Goal: Task Accomplishment & Management: Use online tool/utility

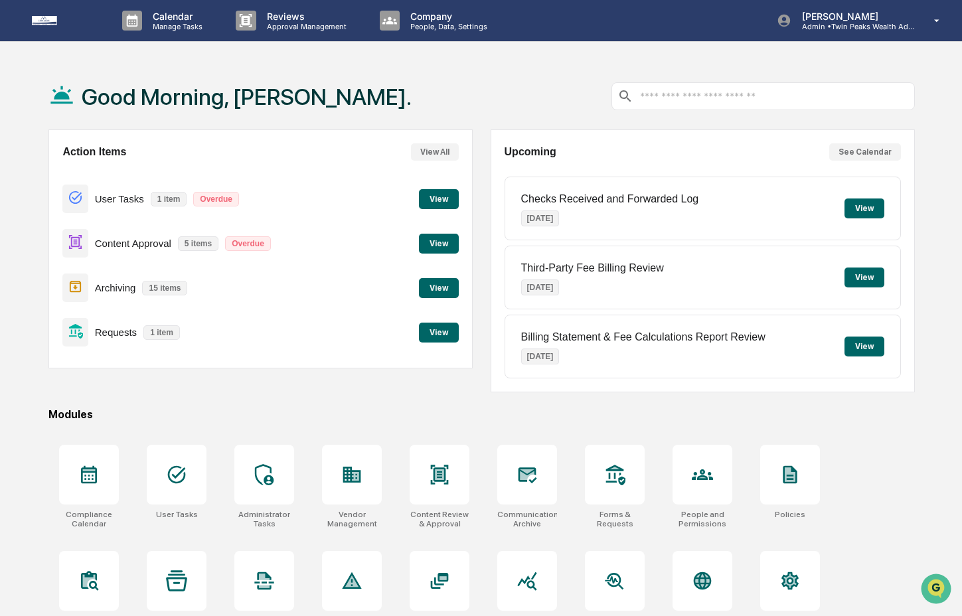
click at [434, 328] on button "View" at bounding box center [439, 333] width 40 height 20
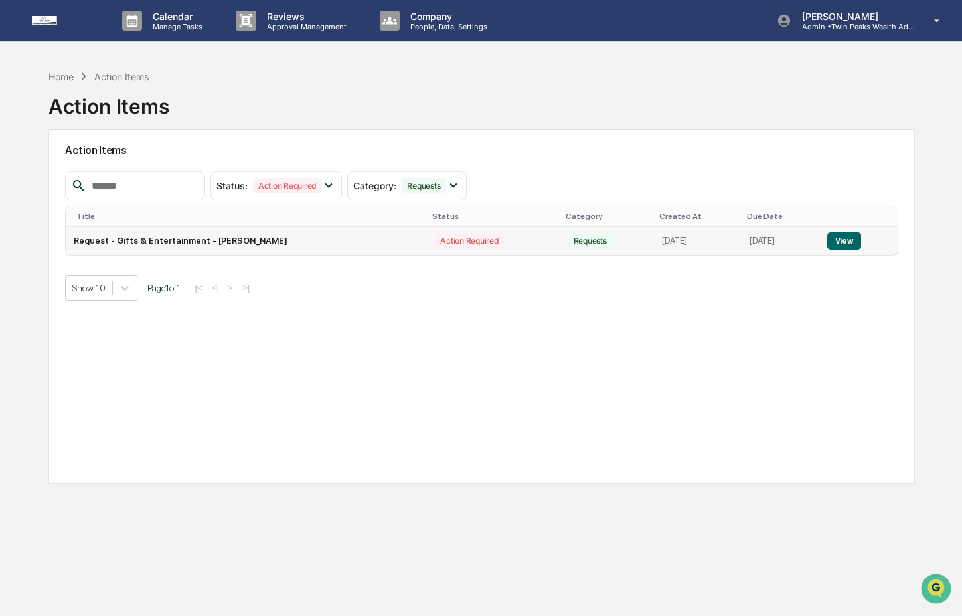
click at [858, 243] on button "View" at bounding box center [845, 240] width 34 height 17
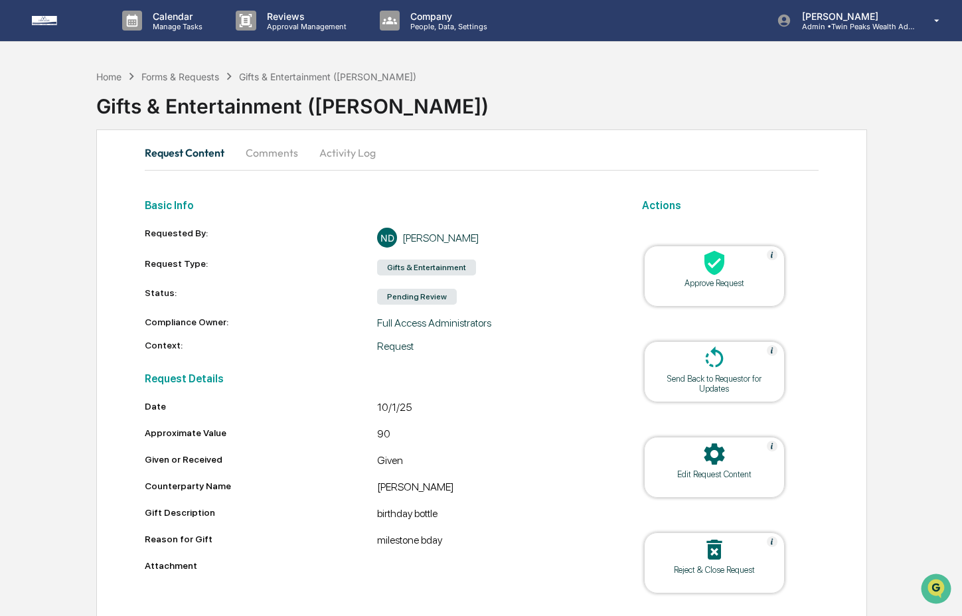
click at [744, 281] on div "Approve Request" at bounding box center [715, 283] width 120 height 10
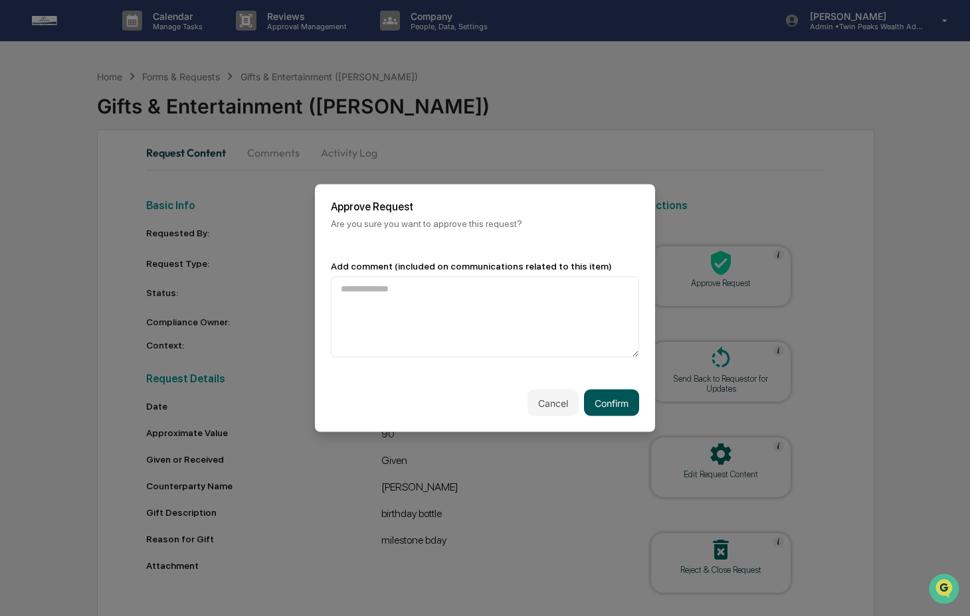
click at [606, 390] on button "Confirm" at bounding box center [611, 403] width 55 height 27
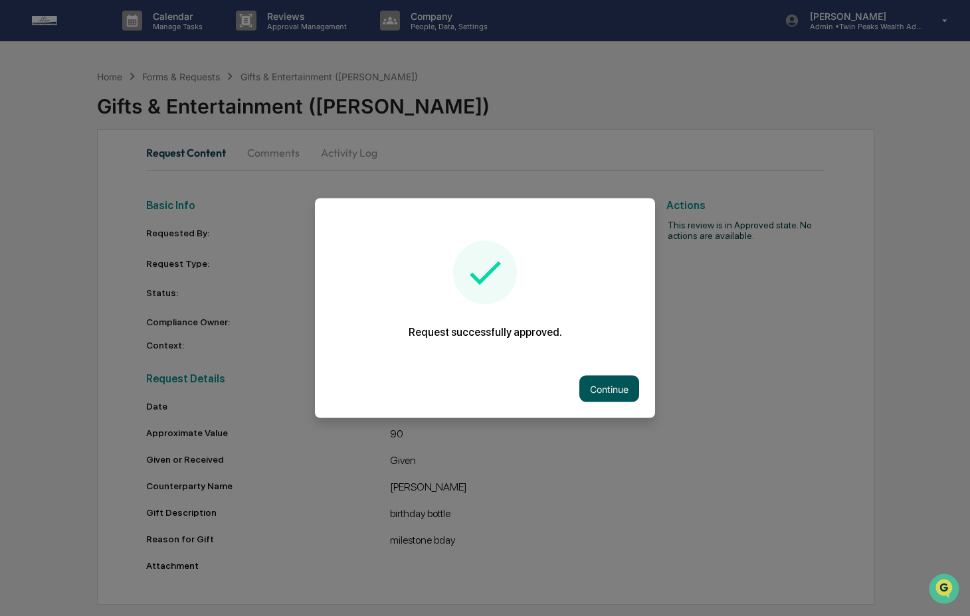
click at [588, 377] on button "Continue" at bounding box center [609, 389] width 60 height 27
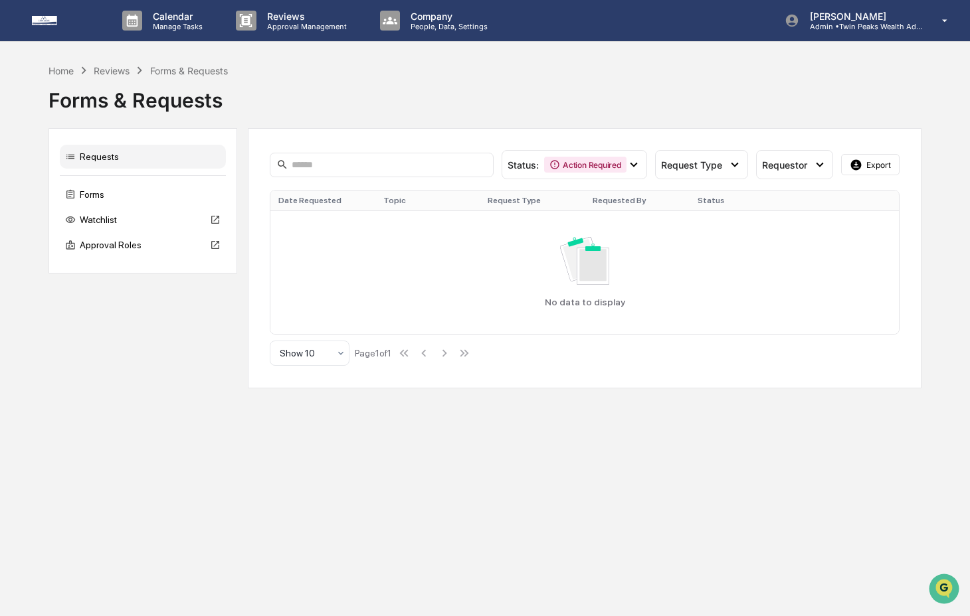
click at [116, 72] on div "Reviews" at bounding box center [112, 70] width 36 height 11
click at [66, 71] on div "Home" at bounding box center [60, 70] width 25 height 11
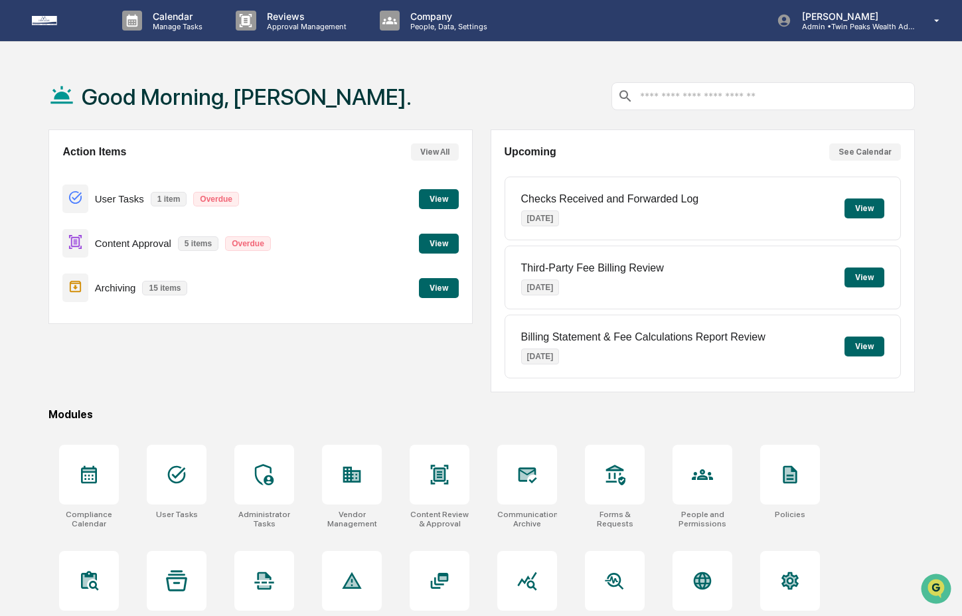
click at [432, 249] on button "View" at bounding box center [439, 244] width 40 height 20
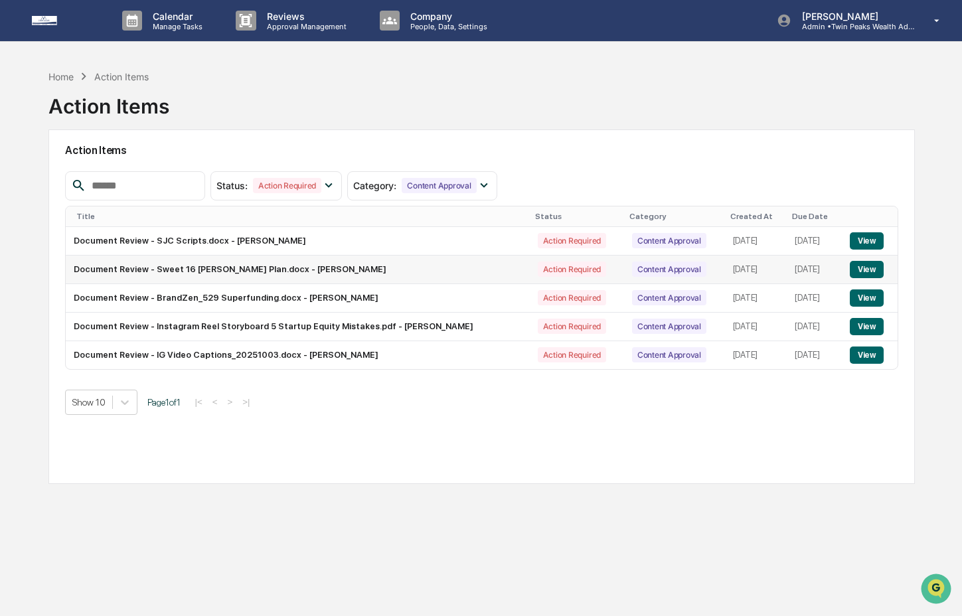
click at [853, 267] on button "View" at bounding box center [867, 269] width 34 height 17
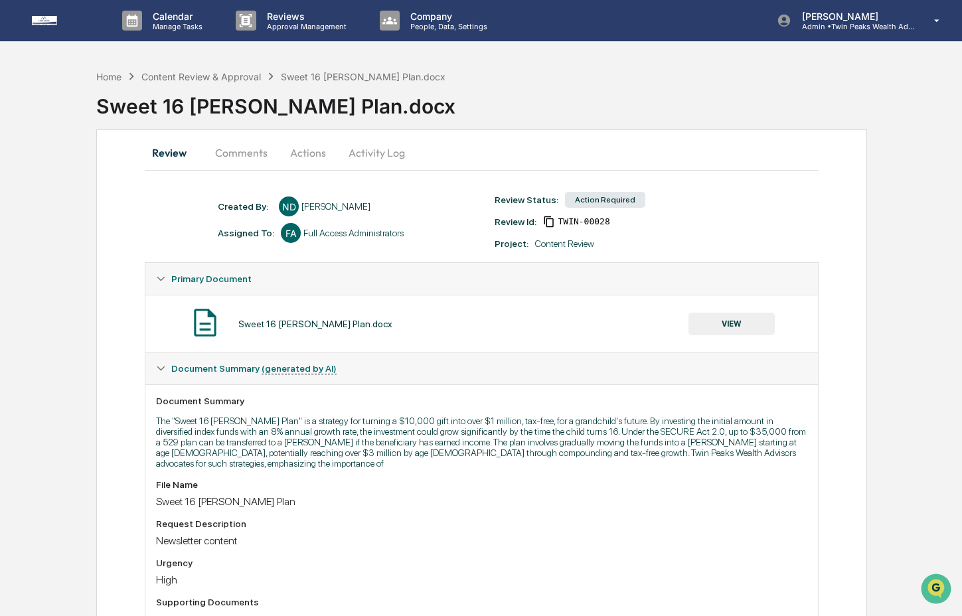
click at [705, 318] on button "VIEW" at bounding box center [732, 324] width 86 height 23
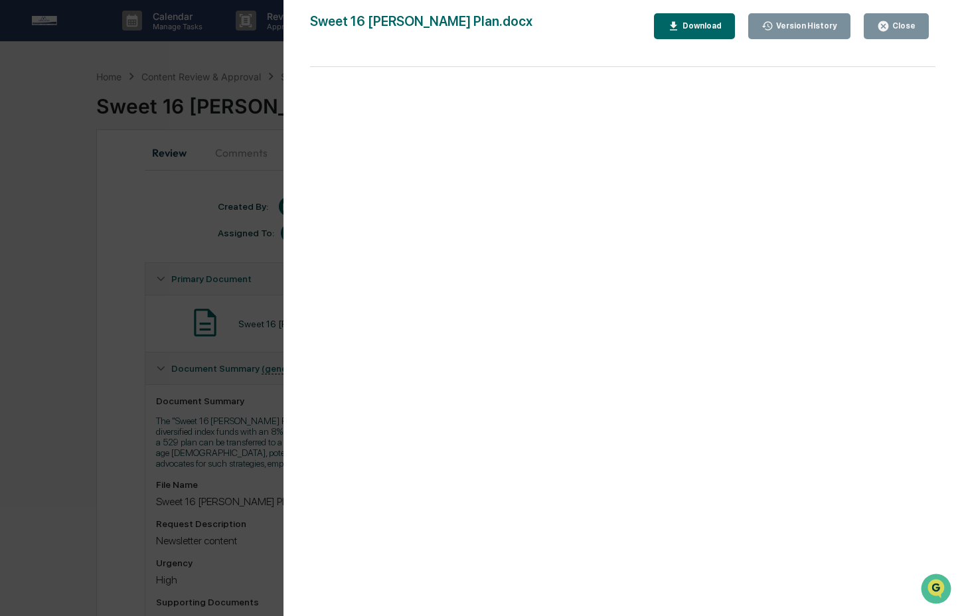
click at [709, 27] on div "Download" at bounding box center [701, 25] width 42 height 9
click at [752, 1] on div "Version History [DATE] 05:21 PM [PERSON_NAME] Sweet 16 [PERSON_NAME] Plan.docx …" at bounding box center [623, 321] width 679 height 643
click at [202, 270] on div "Version History [DATE] 05:21 PM [PERSON_NAME] Sweet 16 [PERSON_NAME] Plan.docx …" at bounding box center [481, 308] width 962 height 616
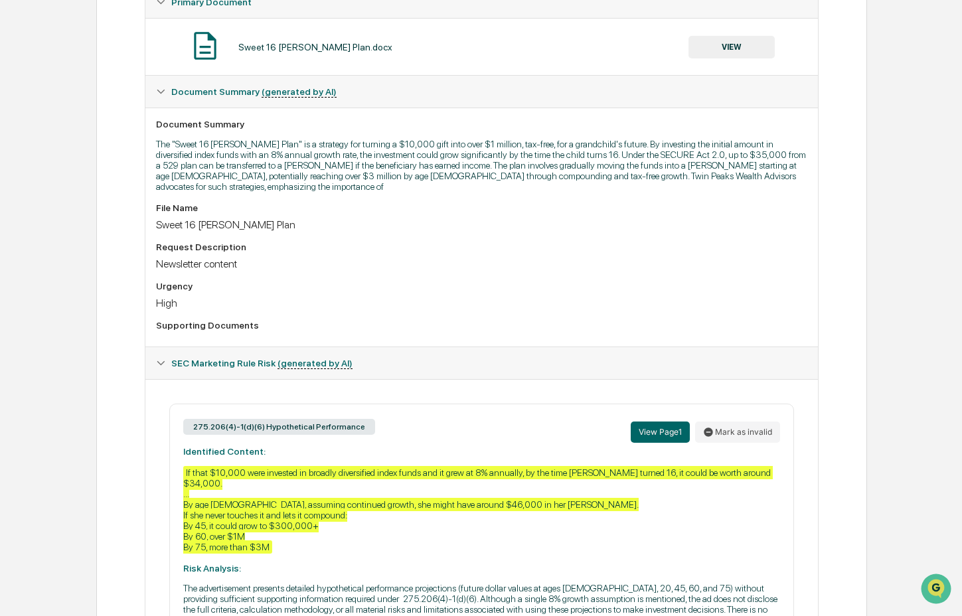
scroll to position [284, 0]
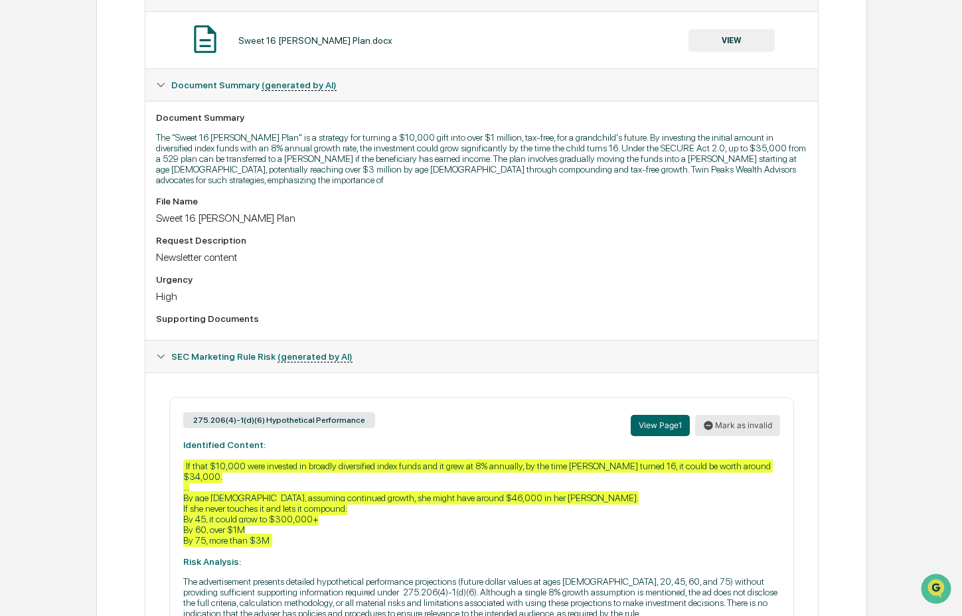
click at [732, 434] on button "Mark as invalid" at bounding box center [737, 425] width 85 height 21
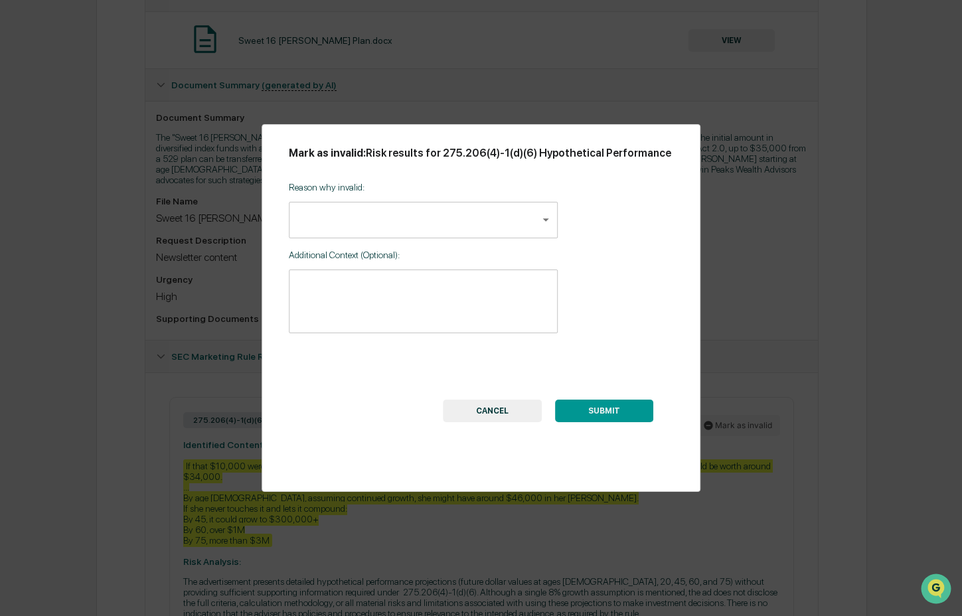
click at [406, 224] on body "Calendar Manage Tasks Reviews Approval Management Company People, Data, Setting…" at bounding box center [481, 215] width 962 height 999
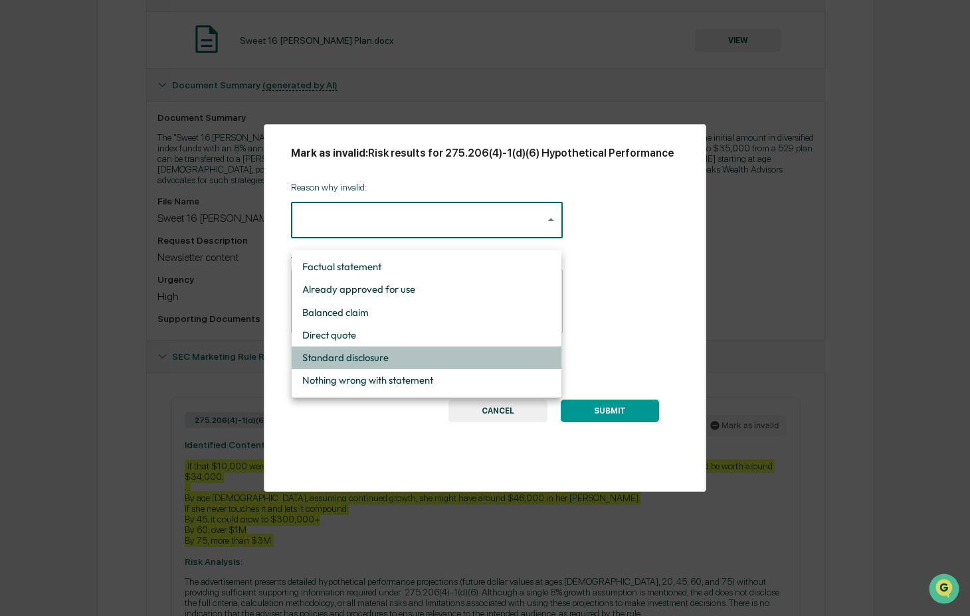
click at [450, 367] on li "Standard disclosure" at bounding box center [427, 358] width 270 height 23
type input "**********"
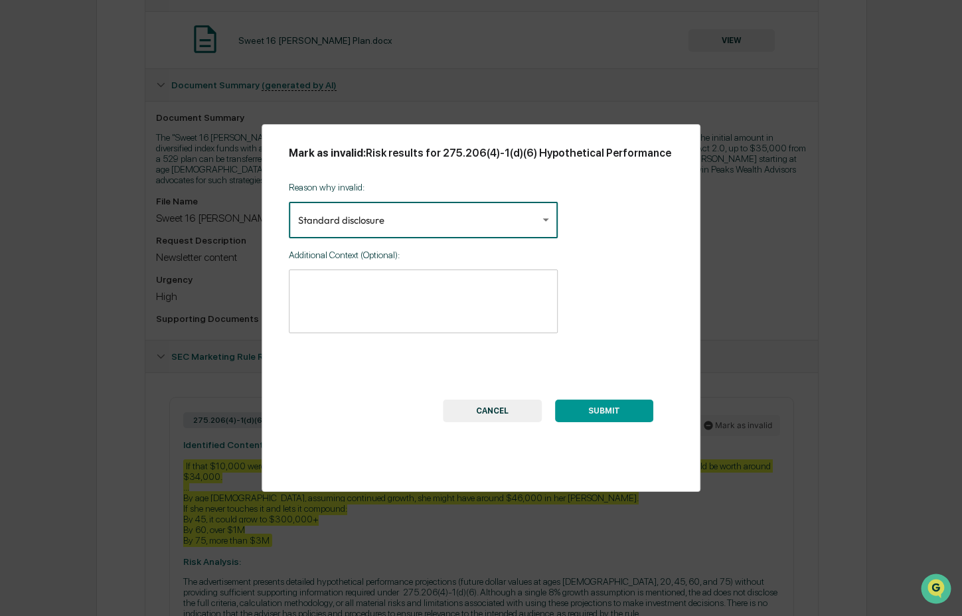
drag, startPoint x: 448, startPoint y: 315, endPoint x: 436, endPoint y: 314, distance: 12.6
click at [448, 313] on textarea at bounding box center [423, 301] width 251 height 42
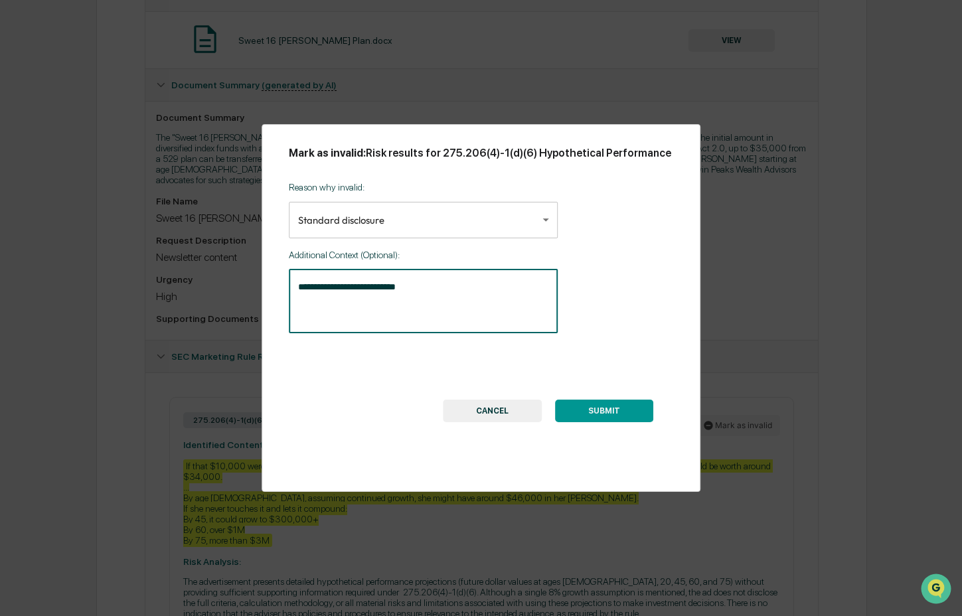
type textarea "**********"
click at [578, 422] on button "SUBMIT" at bounding box center [604, 411] width 98 height 23
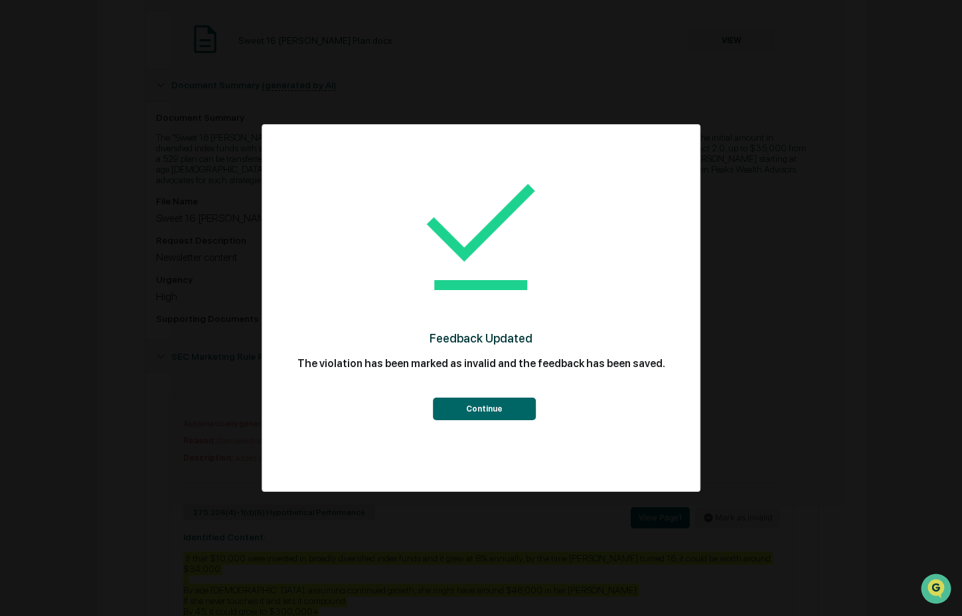
click at [513, 405] on button "Continue" at bounding box center [484, 409] width 103 height 23
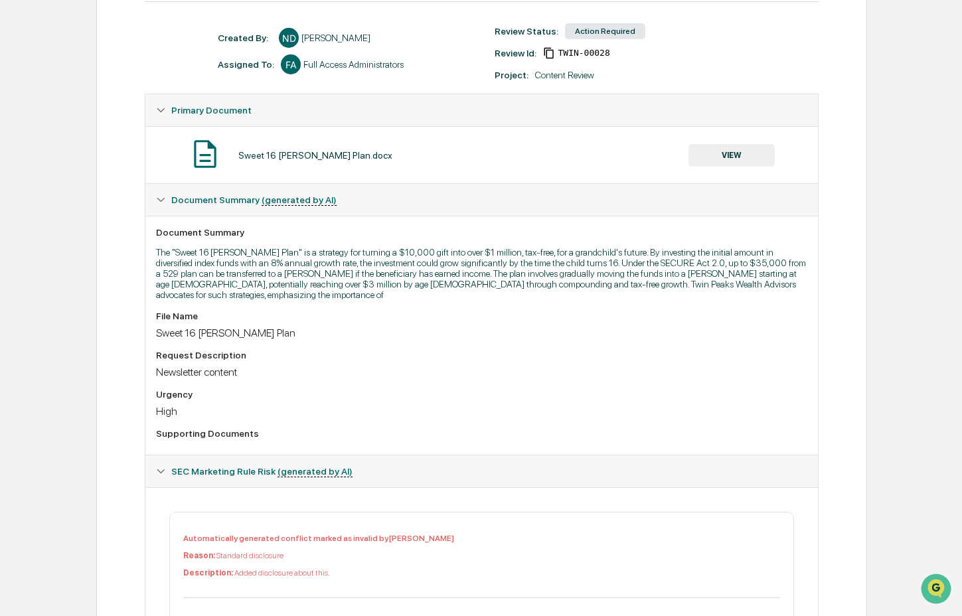
scroll to position [48, 0]
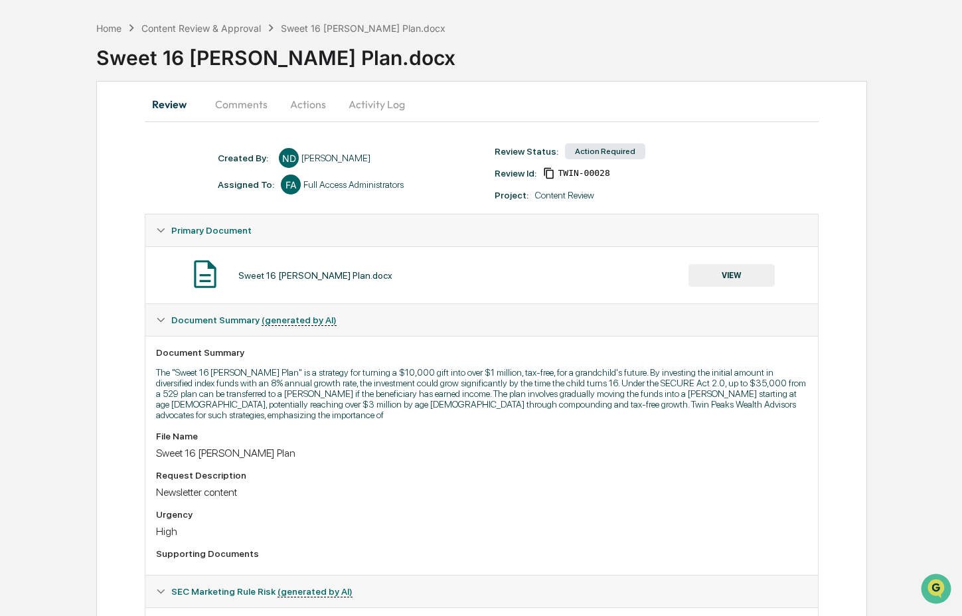
click at [317, 108] on button "Actions" at bounding box center [308, 104] width 60 height 32
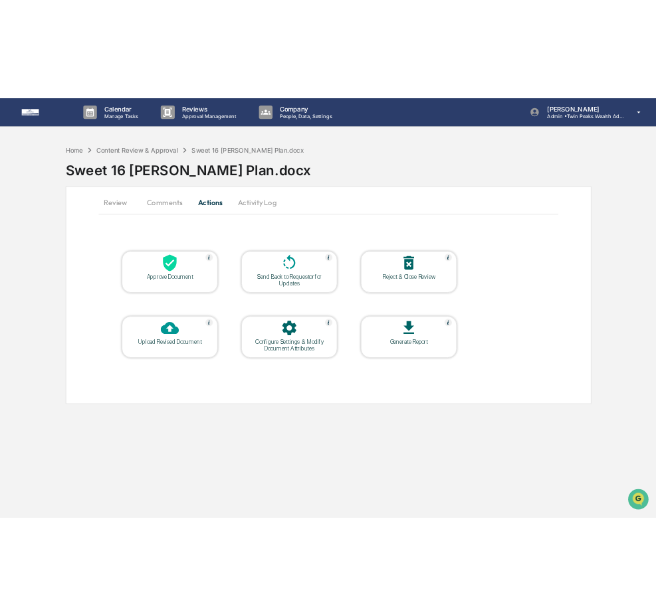
scroll to position [0, 0]
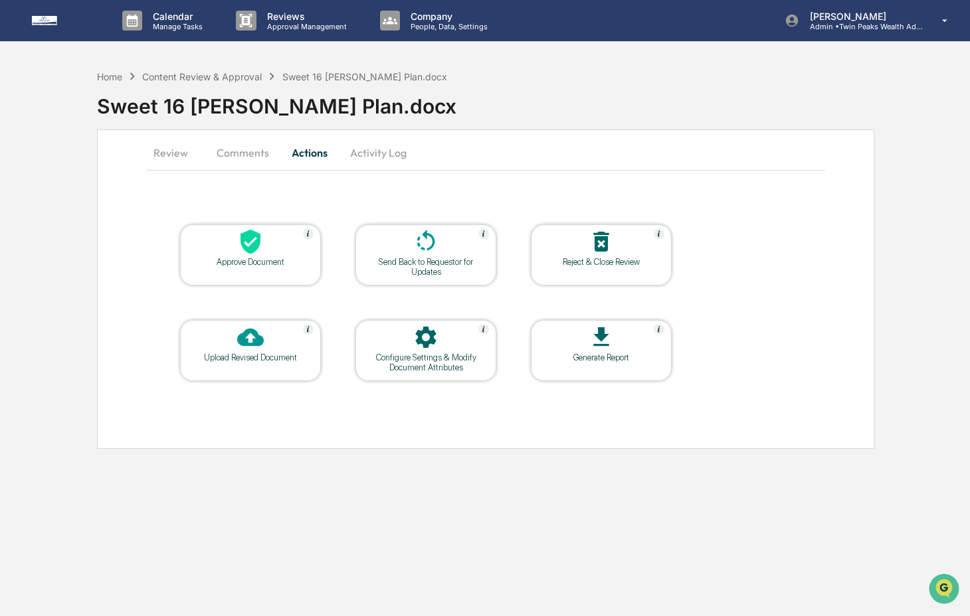
click at [275, 353] on div "Upload Revised Document" at bounding box center [251, 358] width 120 height 10
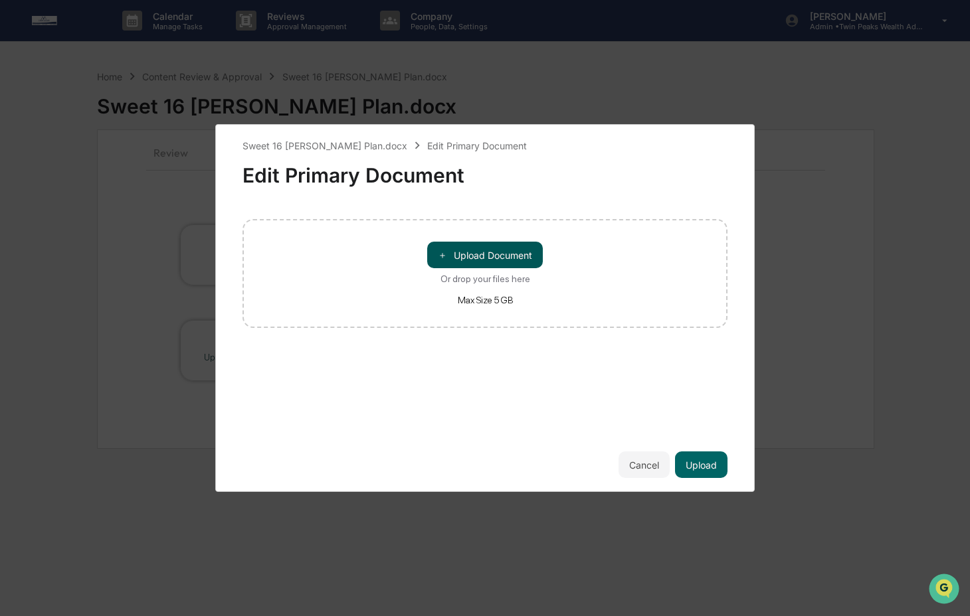
click at [447, 253] on button "＋ Upload Document" at bounding box center [485, 255] width 116 height 27
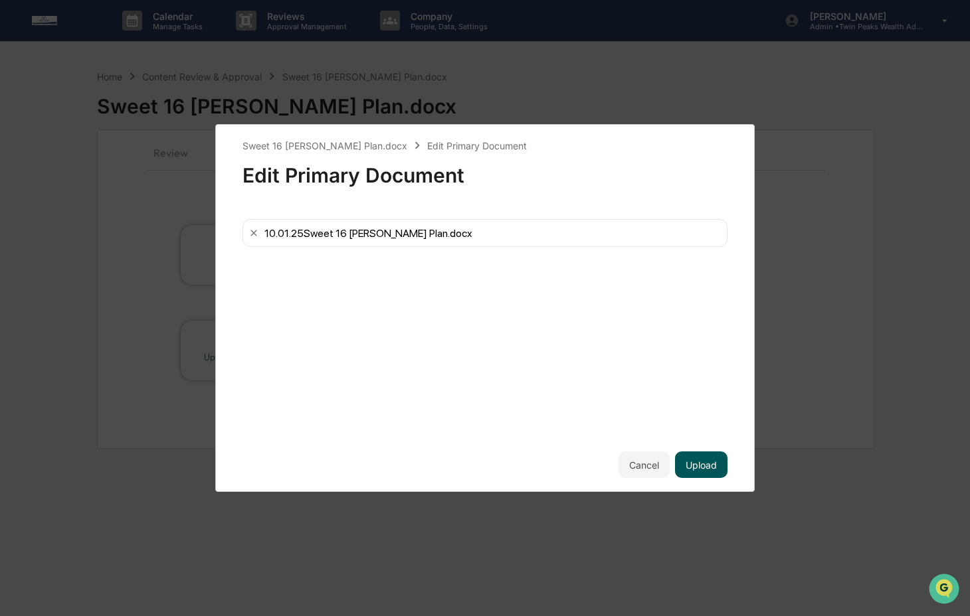
click at [708, 466] on button "Upload" at bounding box center [701, 465] width 52 height 27
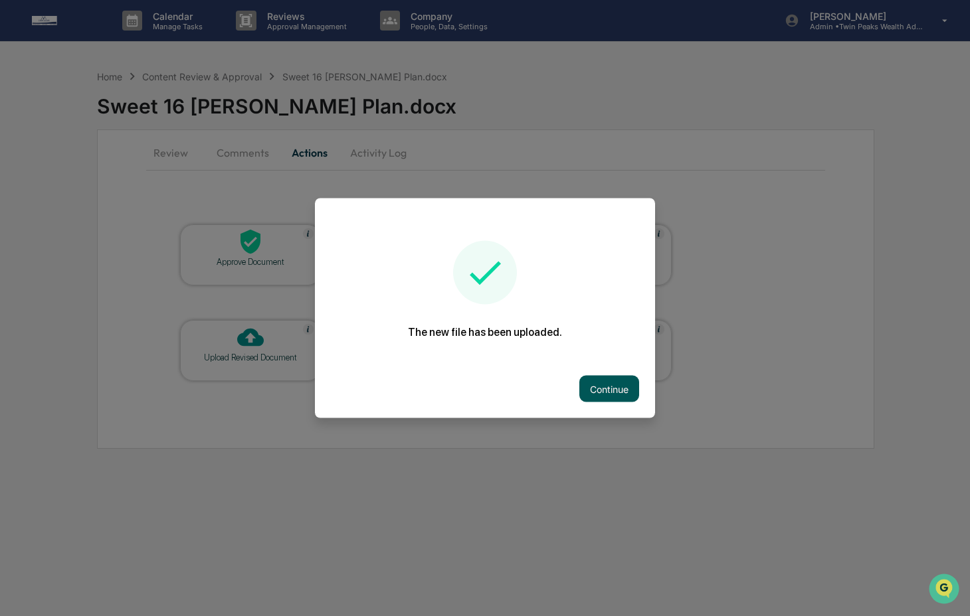
click at [620, 393] on button "Continue" at bounding box center [609, 389] width 60 height 27
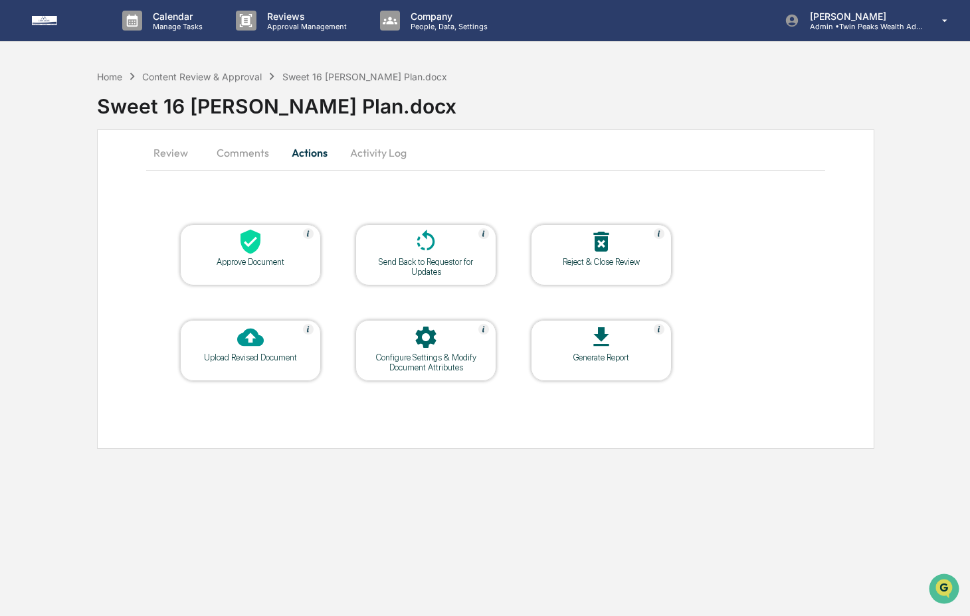
click at [455, 267] on div "Send Back to Requestor for Updates" at bounding box center [426, 267] width 120 height 20
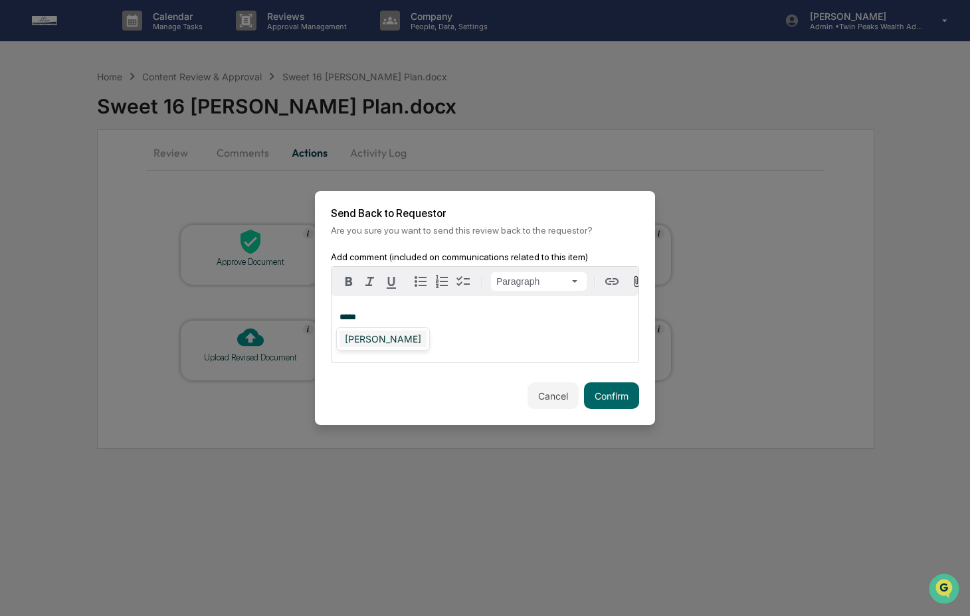
click at [381, 337] on div "[PERSON_NAME]" at bounding box center [382, 339] width 87 height 17
click at [590, 393] on button "Confirm" at bounding box center [611, 396] width 55 height 27
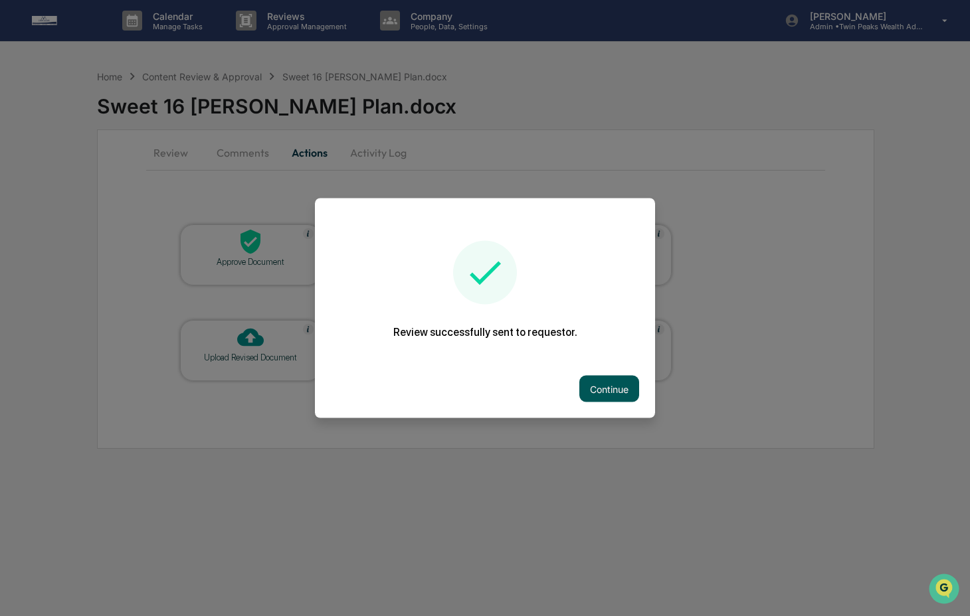
click at [582, 384] on button "Continue" at bounding box center [609, 389] width 60 height 27
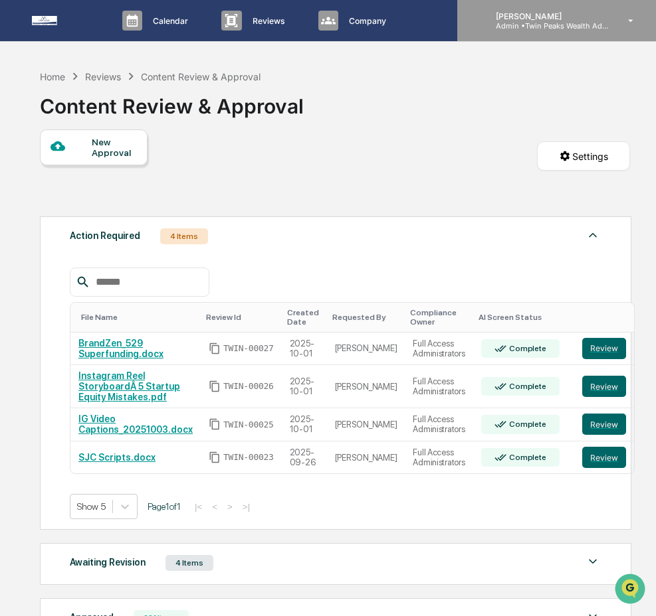
click at [554, 21] on p "Admin • Twin Peaks Wealth Advisors" at bounding box center [547, 25] width 124 height 9
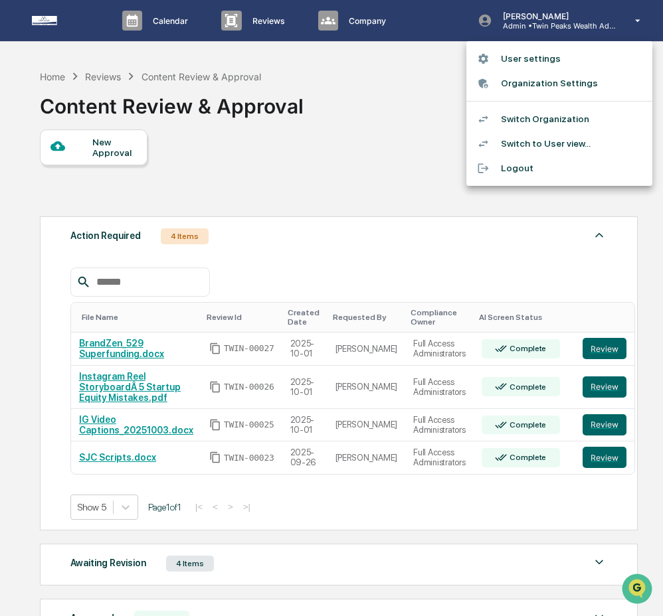
click at [543, 117] on li "Switch Organization" at bounding box center [559, 119] width 186 height 25
